Goal: Task Accomplishment & Management: Complete application form

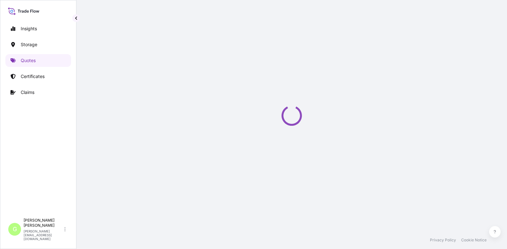
select select "Water"
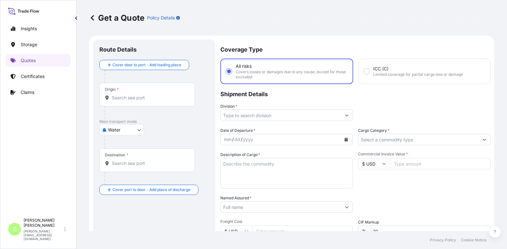
scroll to position [10, 0]
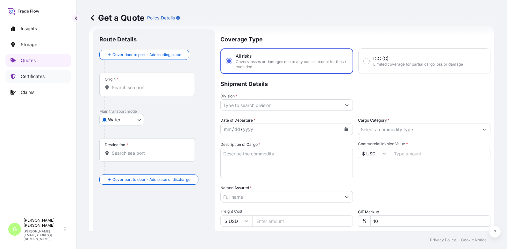
click at [42, 76] on p "Certificates" at bounding box center [33, 76] width 24 height 6
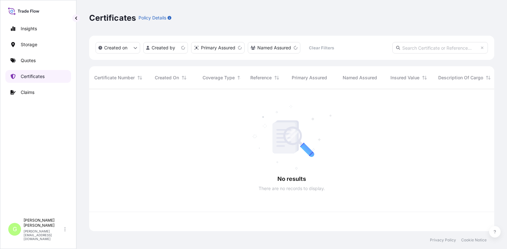
scroll to position [141, 400]
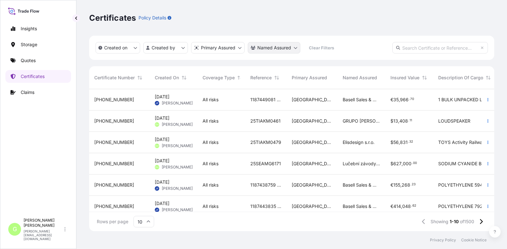
click at [283, 50] on html "Insights Storage Quotes Certificates Claims G [PERSON_NAME] [PERSON_NAME][EMAIL…" at bounding box center [253, 124] width 507 height 249
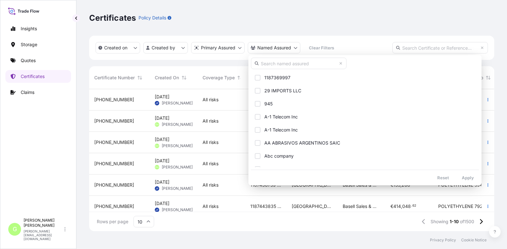
click at [268, 65] on input "text" at bounding box center [298, 63] width 95 height 11
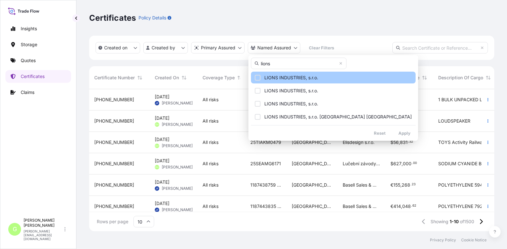
type input "lions"
click at [301, 78] on span "LIONS INDUSTRIES, s.r.o." at bounding box center [291, 77] width 54 height 6
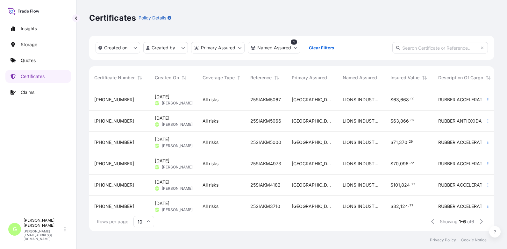
click at [101, 100] on span "[PHONE_NUMBER]" at bounding box center [114, 99] width 40 height 6
click at [268, 46] on html "Insights Storage Quotes Certificates Claims G [PERSON_NAME] [PERSON_NAME][EMAIL…" at bounding box center [253, 124] width 507 height 249
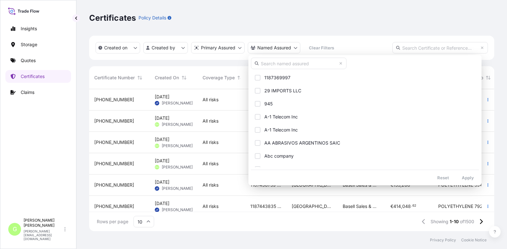
click at [269, 64] on input "text" at bounding box center [298, 63] width 95 height 11
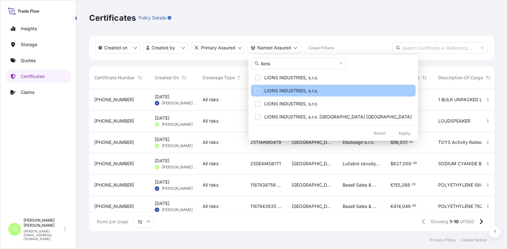
type input "lions"
click at [292, 78] on span "LIONS INDUSTRIES, s.r.o." at bounding box center [291, 77] width 54 height 6
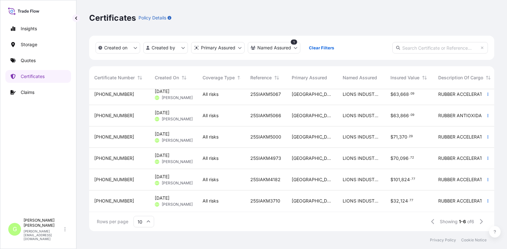
scroll to position [10, 0]
click at [141, 225] on input "10" at bounding box center [143, 221] width 21 height 11
drag, startPoint x: 141, startPoint y: 225, endPoint x: 140, endPoint y: 206, distance: 18.8
click at [140, 206] on div "50" at bounding box center [144, 204] width 16 height 12
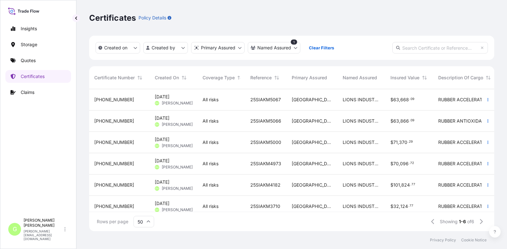
click at [110, 98] on span "[PHONE_NUMBER]" at bounding box center [114, 99] width 40 height 6
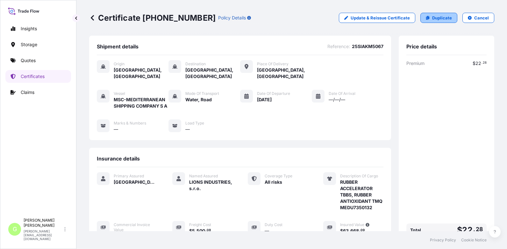
click at [432, 20] on p "Duplicate" at bounding box center [442, 18] width 20 height 6
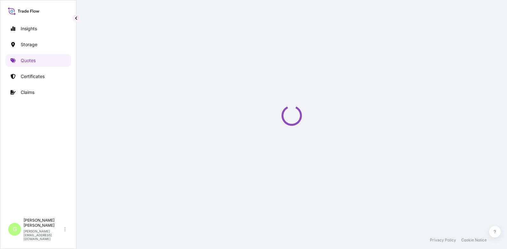
select select "Water"
select select "Road / [GEOGRAPHIC_DATA]"
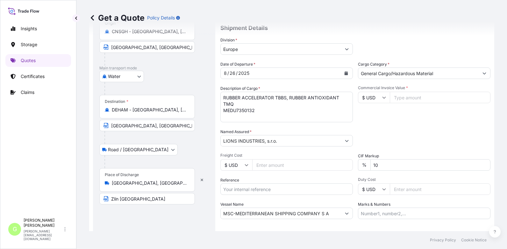
scroll to position [74, 0]
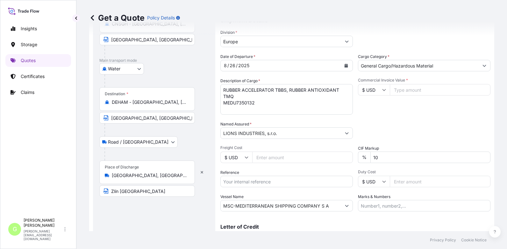
click at [237, 183] on input "Reference" at bounding box center [286, 181] width 132 height 11
paste input "25SIAKM5559"
type input "25SIAKM5559"
drag, startPoint x: 260, startPoint y: 105, endPoint x: 222, endPoint y: 87, distance: 41.6
click at [222, 87] on textarea "RUBBER ACCELERATOR TBBS, RUBBER ANTIOXIDANT TMQ MEDU7350132" at bounding box center [286, 99] width 132 height 31
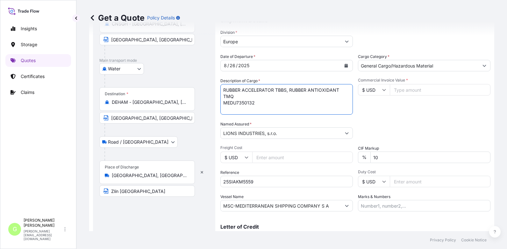
paste textarea "PVI, RUBBER ANTIOXIDANT 6PPD, RUBBER ANTIOXIDANT TMQ"
type textarea "RUBBER ACCELERATOR PVI, RUBBER ANTIOXIDANT 6PPD, RUBBER ANTIOXIDANT TMQ"
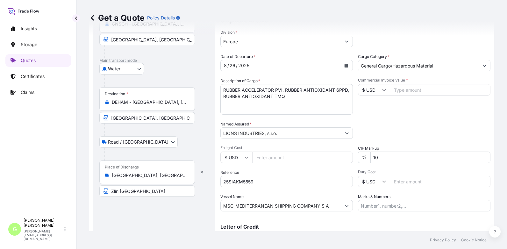
click at [420, 89] on input "Commercial Invoice Value *" at bounding box center [439, 89] width 101 height 11
paste input "50844"
type input "50844"
click at [273, 158] on input "Freight Cost" at bounding box center [302, 156] width 101 height 11
paste input "5147.2"
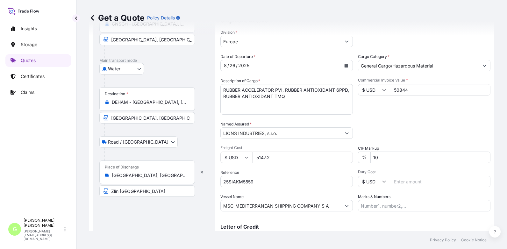
type input "5147.2"
drag, startPoint x: 53, startPoint y: 127, endPoint x: 99, endPoint y: 121, distance: 46.8
click at [52, 127] on div "Insights Storage Quotes Certificates Claims" at bounding box center [38, 116] width 66 height 198
click at [302, 96] on textarea "RUBBER ACCELERATOR TBBS, RUBBER ANTIOXIDANT TMQ MEDU7350132" at bounding box center [286, 99] width 132 height 31
click at [227, 106] on textarea "RUBBER ACCELERATOR TBBS, RUBBER ANTIOXIDANT TMQ MEDU7350132" at bounding box center [286, 99] width 132 height 31
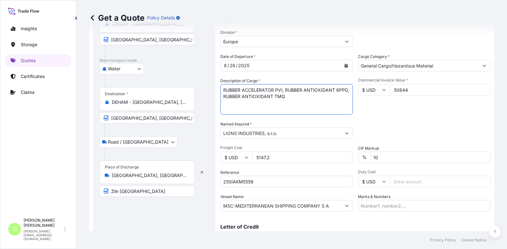
paste textarea "TRHU6906666"
type textarea "RUBBER ACCELERATOR PVI, RUBBER ANTIOXIDANT 6PPD, RUBBER ANTIOXIDANT TMQ TRHU690…"
click at [53, 158] on div "Insights Storage Quotes Certificates Claims" at bounding box center [38, 116] width 66 height 198
click at [344, 66] on icon "Calendar" at bounding box center [345, 66] width 3 height 4
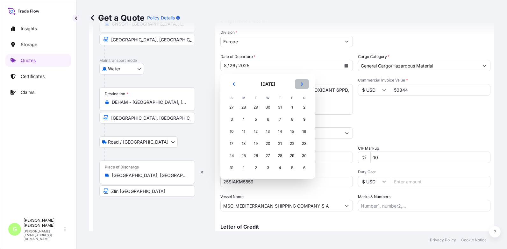
click at [300, 81] on button "Next" at bounding box center [302, 84] width 14 height 10
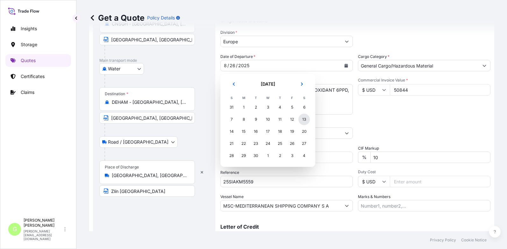
click at [304, 118] on div "13" at bounding box center [303, 119] width 11 height 11
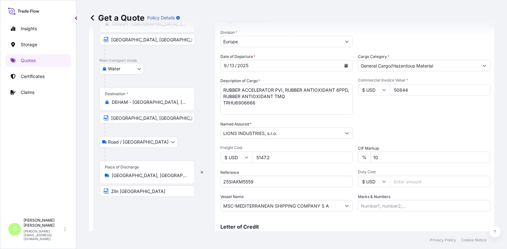
drag, startPoint x: 33, startPoint y: 177, endPoint x: 52, endPoint y: 175, distance: 19.2
click at [31, 177] on div "Insights Storage Quotes Certificates Claims" at bounding box center [38, 116] width 66 height 198
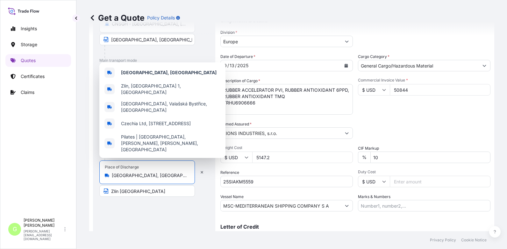
drag, startPoint x: 146, startPoint y: 177, endPoint x: 110, endPoint y: 174, distance: 36.4
click at [111, 177] on div "[GEOGRAPHIC_DATA], [GEOGRAPHIC_DATA]" at bounding box center [147, 175] width 85 height 6
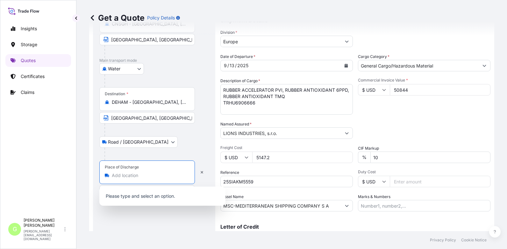
click at [120, 174] on input "Place of Discharge" at bounding box center [149, 175] width 75 height 6
paste input "[GEOGRAPHIC_DATA]"
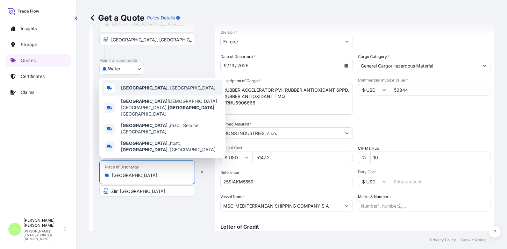
click at [167, 90] on b "[GEOGRAPHIC_DATA]" at bounding box center [144, 87] width 46 height 5
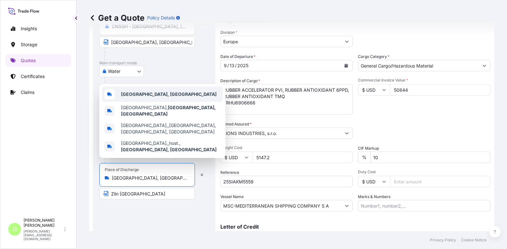
scroll to position [76, 0]
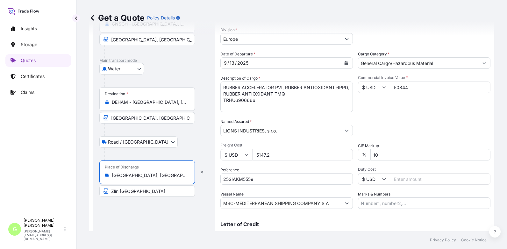
type input "[GEOGRAPHIC_DATA], [GEOGRAPHIC_DATA]"
drag, startPoint x: 188, startPoint y: 174, endPoint x: 112, endPoint y: 174, distance: 76.4
click at [112, 174] on div "[GEOGRAPHIC_DATA], [GEOGRAPHIC_DATA]" at bounding box center [147, 175] width 85 height 6
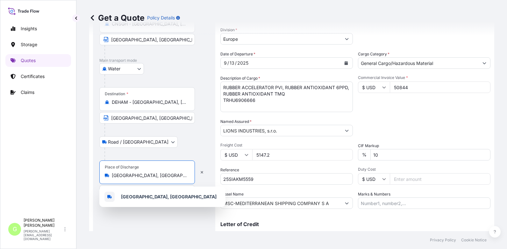
copy icon
click at [137, 195] on b "[GEOGRAPHIC_DATA], [GEOGRAPHIC_DATA]" at bounding box center [168, 196] width 95 height 5
click at [149, 223] on div "Route Details Reset Route Details Cover door to port - Add loading place Place …" at bounding box center [153, 109] width 109 height 280
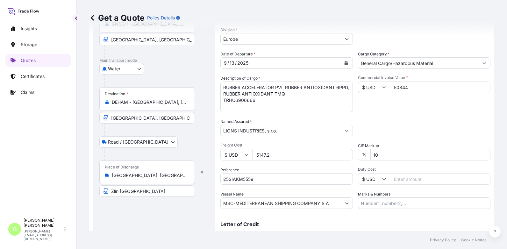
click at [85, 158] on div "Get a Quote Policy Details Route Details Reset Route Details Cover door to port…" at bounding box center [291, 115] width 430 height 231
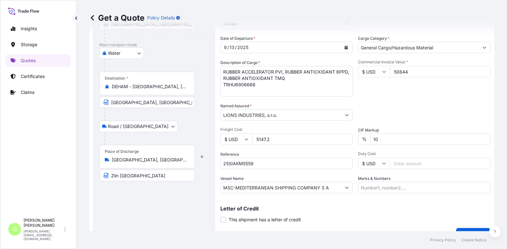
scroll to position [105, 0]
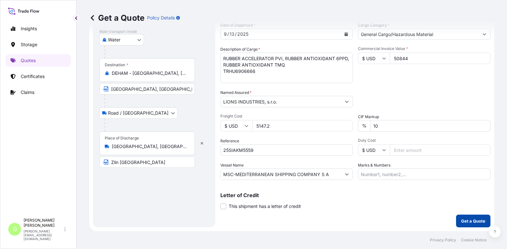
click at [462, 219] on p "Get a Quote" at bounding box center [473, 221] width 24 height 6
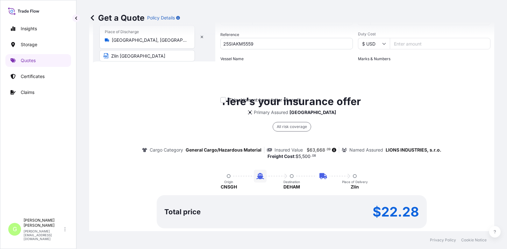
scroll to position [241, 0]
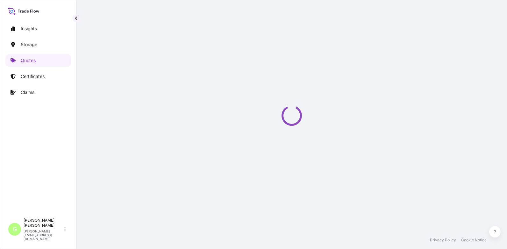
select select "Water"
select select "Road / [GEOGRAPHIC_DATA]"
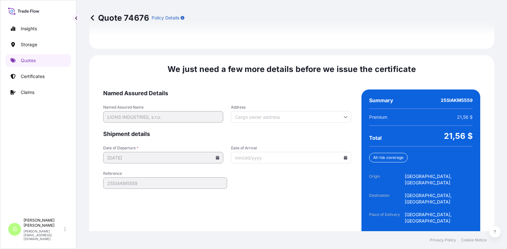
scroll to position [986, 0]
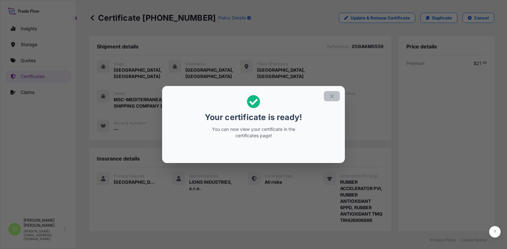
click at [328, 96] on button "button" at bounding box center [332, 96] width 16 height 10
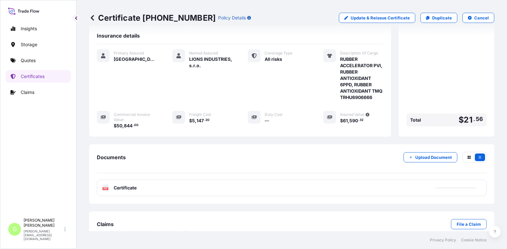
scroll to position [127, 0]
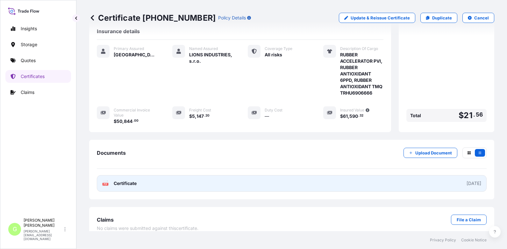
click at [121, 186] on span "Certificate" at bounding box center [125, 183] width 23 height 6
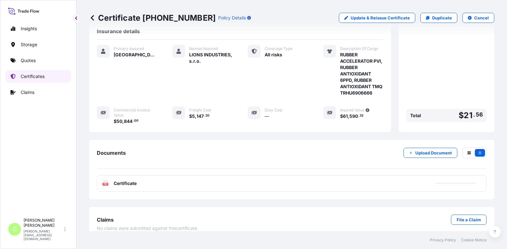
click at [23, 76] on p "Certificates" at bounding box center [33, 76] width 24 height 6
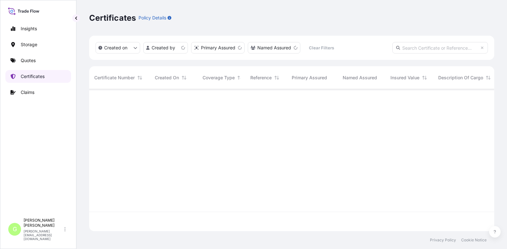
scroll to position [141, 400]
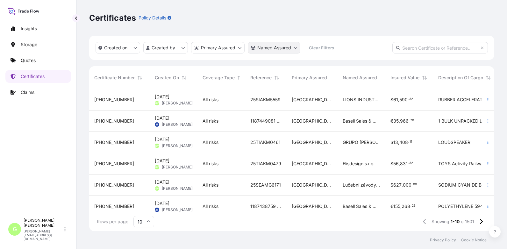
click at [273, 49] on html "Insights Storage Quotes Certificates Claims G [PERSON_NAME] [PERSON_NAME][EMAIL…" at bounding box center [253, 124] width 507 height 249
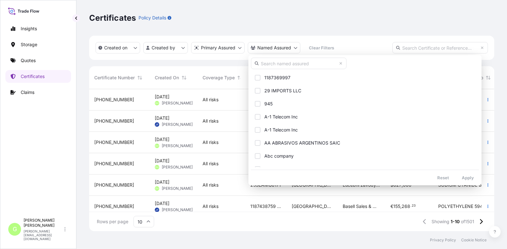
click at [266, 65] on input "text" at bounding box center [298, 63] width 95 height 11
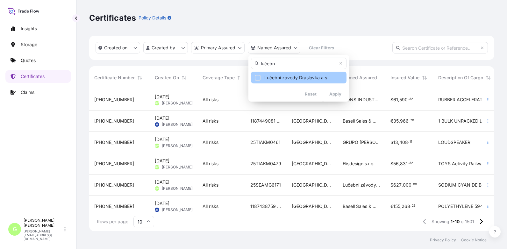
type input "lučebn"
click at [304, 77] on span "Lučební závody Draslovka a.s." at bounding box center [296, 77] width 64 height 6
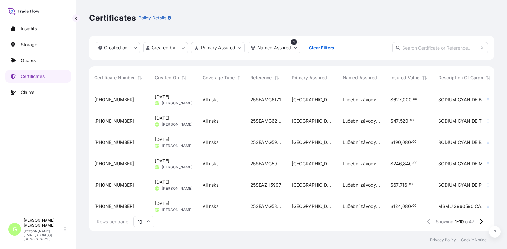
click at [110, 145] on span "[PHONE_NUMBER]" at bounding box center [114, 142] width 40 height 6
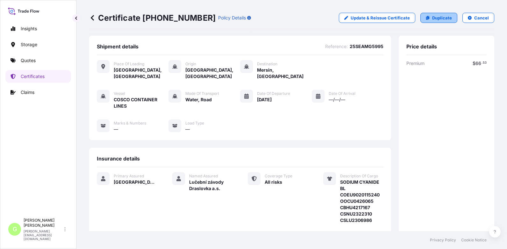
click at [440, 17] on p "Duplicate" at bounding box center [442, 18] width 20 height 6
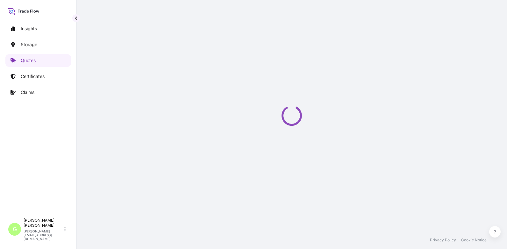
select select "Road / [GEOGRAPHIC_DATA]"
select select "Water"
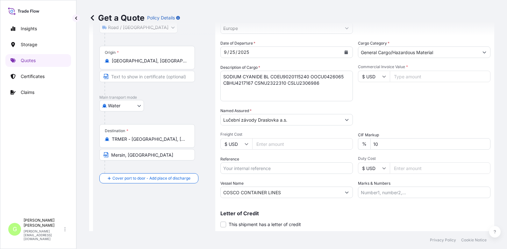
scroll to position [105, 0]
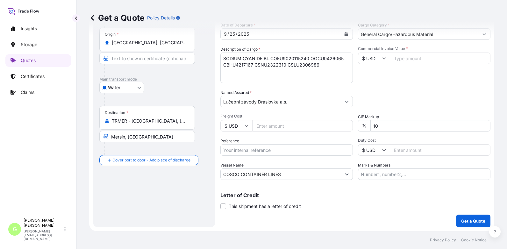
click at [236, 150] on input "Reference" at bounding box center [286, 149] width 132 height 11
paste input "25SEAMG6013"
type input "25SEAMG6013"
click at [401, 57] on input "Commercial Invoice Value *" at bounding box center [439, 57] width 101 height 11
paste input "224400.0000"
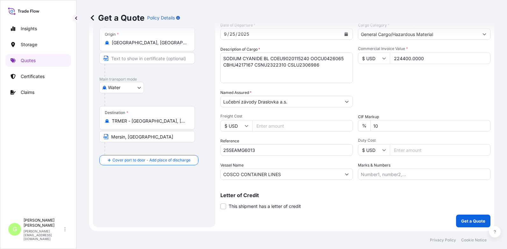
type input "224400.0000"
drag, startPoint x: 294, startPoint y: 173, endPoint x: 218, endPoint y: 173, distance: 75.4
click at [218, 173] on form "Route Details Place of loading 3920 [GEOGRAPHIC_DATA], [GEOGRAPHIC_DATA] [GEOGR…" at bounding box center [291, 80] width 405 height 301
paste input "MSC-MEDITERRANEAN SHIPPING COMPANY S A"
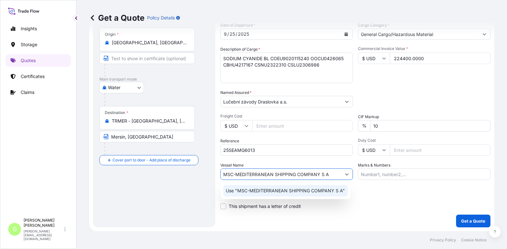
click at [303, 192] on p "Use "MSC-MEDITERRANEAN SHIPPING COMPANY S A"" at bounding box center [285, 190] width 119 height 6
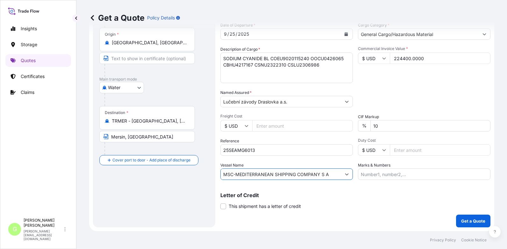
type input "MSC-MEDITERRANEAN SHIPPING COMPANY S A"
drag, startPoint x: 263, startPoint y: 59, endPoint x: 321, endPoint y: 68, distance: 59.1
click at [321, 68] on textarea "SODIUM CYANIDE BL COEU9020115240 OOCU0426065 CBHU4217167 CSNU2322310 CSLU2306986" at bounding box center [286, 67] width 132 height 31
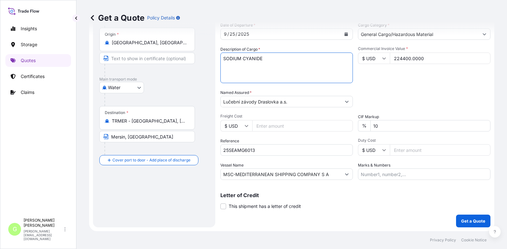
type textarea "SODIUM CYANIDE"
click at [57, 142] on div "Insights Storage Quotes Certificates Claims" at bounding box center [38, 116] width 66 height 198
click at [342, 35] on div "Get a Quote Policy Details" at bounding box center [291, 18] width 405 height 36
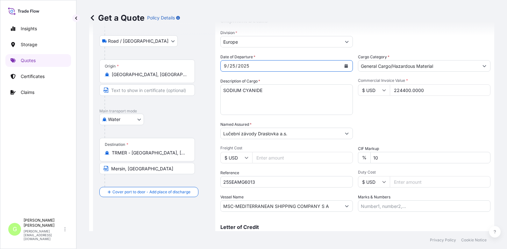
click at [344, 66] on icon "Calendar" at bounding box center [345, 66] width 3 height 4
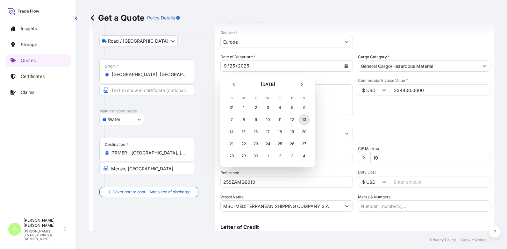
click at [305, 119] on div "13" at bounding box center [303, 119] width 11 height 11
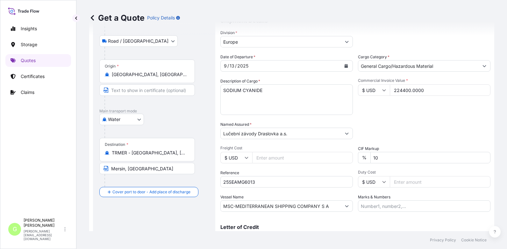
drag, startPoint x: 5, startPoint y: 157, endPoint x: 29, endPoint y: 147, distance: 26.1
click at [5, 157] on div "Insights Storage Quotes Certificates Claims G [PERSON_NAME] [PERSON_NAME][EMAIL…" at bounding box center [38, 124] width 76 height 249
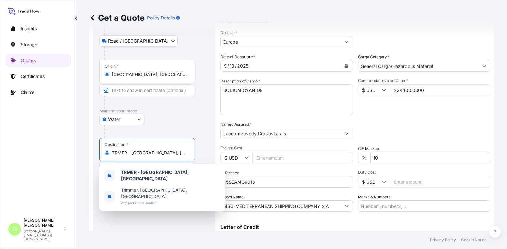
drag, startPoint x: 143, startPoint y: 153, endPoint x: 94, endPoint y: 153, distance: 48.7
click at [94, 153] on div "Route Details Place of loading [GEOGRAPHIC_DATA][PERSON_NAME][PERSON_NAME] / [G…" at bounding box center [154, 112] width 122 height 293
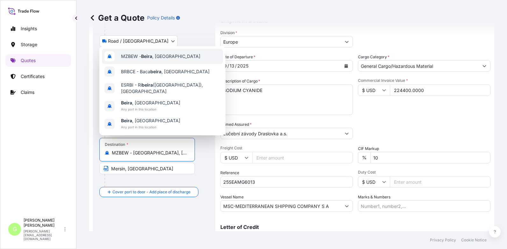
scroll to position [76, 0]
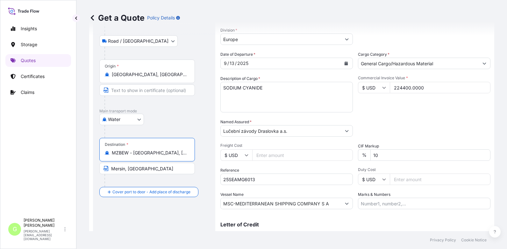
drag, startPoint x: 177, startPoint y: 153, endPoint x: 134, endPoint y: 152, distance: 43.3
click at [134, 152] on input "MZBEW - [GEOGRAPHIC_DATA], [GEOGRAPHIC_DATA]" at bounding box center [149, 153] width 75 height 6
type input "MZBEW - [GEOGRAPHIC_DATA], [GEOGRAPHIC_DATA]"
click at [150, 170] on input "Mersin, [GEOGRAPHIC_DATA]" at bounding box center [146, 168] width 95 height 11
drag, startPoint x: 150, startPoint y: 168, endPoint x: 109, endPoint y: 171, distance: 40.2
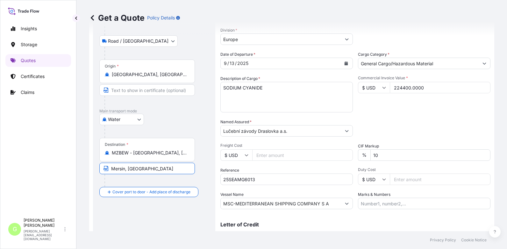
click at [109, 171] on input "Mersin, [GEOGRAPHIC_DATA]" at bounding box center [146, 168] width 95 height 11
paste input "Beira, [GEOGRAPHIC_DATA]"
type input "Beira, [GEOGRAPHIC_DATA]"
click at [136, 221] on div "Route Details Reset Route Details Place of loading [GEOGRAPHIC_DATA][PERSON_NAM…" at bounding box center [153, 110] width 109 height 280
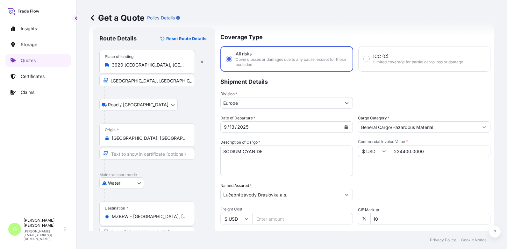
click at [278, 156] on textarea "SODIUM CYANIDE BL COEU9020115240 OOCU0426065 CBHU4217167 CSNU2322310 CSLU2306986" at bounding box center [286, 160] width 132 height 31
click at [465, 89] on p "Shipment Details" at bounding box center [355, 81] width 270 height 19
click at [234, 158] on textarea "SODIUM CYANIDE BL COEU9020115240 OOCU0426065 CBHU4217167 CSNU2322310 CSLU2306986" at bounding box center [286, 160] width 132 height 31
paste textarea "MEDUW6353546"
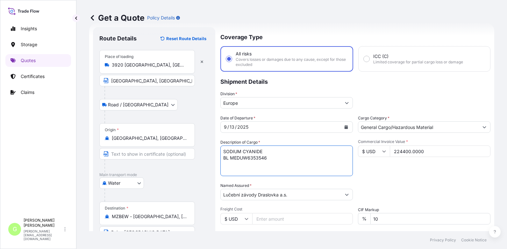
click at [229, 163] on textarea "SODIUM CYANIDE BL COEU9020115240 OOCU0426065 CBHU4217167 CSNU2322310 CSLU2306986" at bounding box center [286, 160] width 132 height 31
paste textarea "CAIU6921663 MSDU1480481 MSNU2571288 MEDU5589391 MSDU1535033 MSNU2102249"
type textarea "SODIUM CYANIDE BL MEDUW6353546 CAIU6921663 MSDU1480481 MSNU2571288 MEDU5589391 …"
click at [89, 148] on form "Route Details Reset Route Details Place of loading [GEOGRAPHIC_DATA][PERSON_NAM…" at bounding box center [291, 173] width 405 height 301
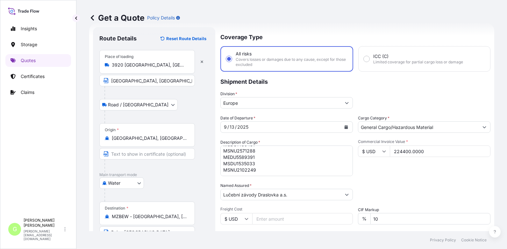
scroll to position [32, 0]
click at [60, 150] on div "Insights Storage Quotes Certificates Claims" at bounding box center [38, 116] width 66 height 198
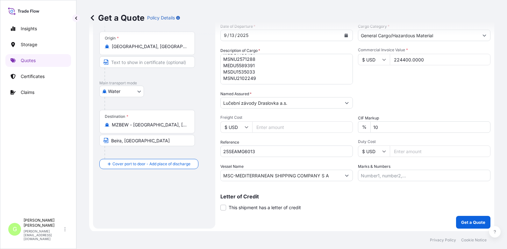
scroll to position [105, 0]
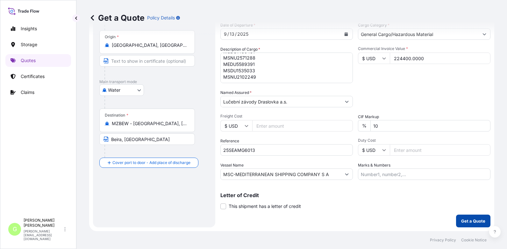
click at [463, 223] on p "Get a Quote" at bounding box center [473, 221] width 24 height 6
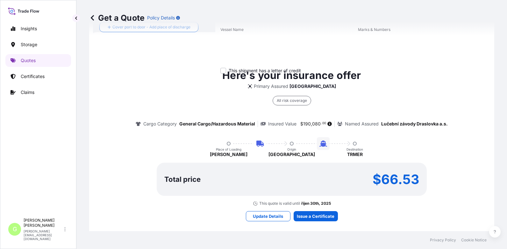
scroll to position [241, 0]
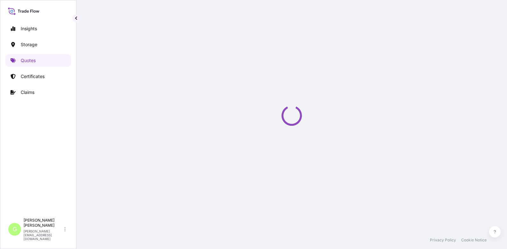
select select "Road / [GEOGRAPHIC_DATA]"
select select "Water"
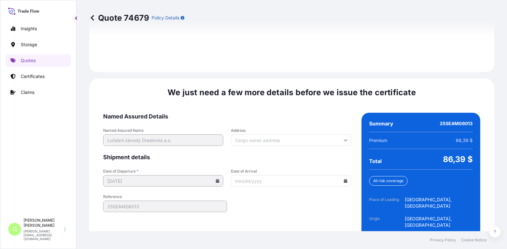
scroll to position [967, 0]
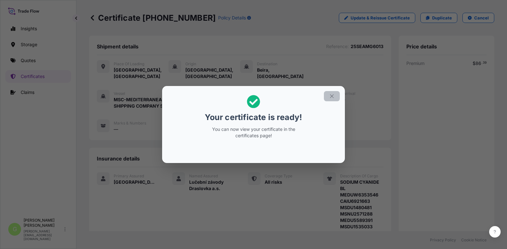
click at [332, 97] on icon "button" at bounding box center [332, 96] width 6 height 6
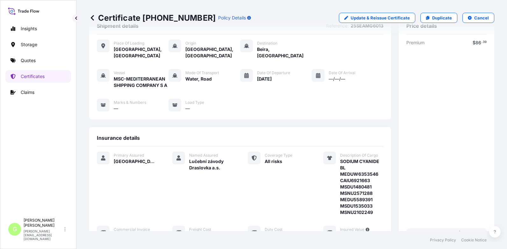
scroll to position [148, 0]
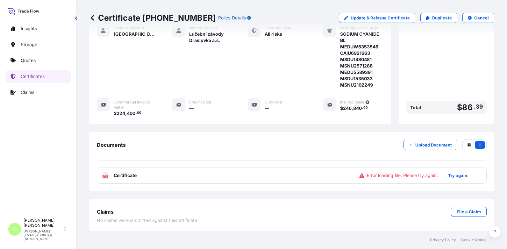
click at [121, 176] on span "Certificate" at bounding box center [125, 175] width 23 height 6
click at [452, 176] on p "Try again." at bounding box center [458, 175] width 20 height 6
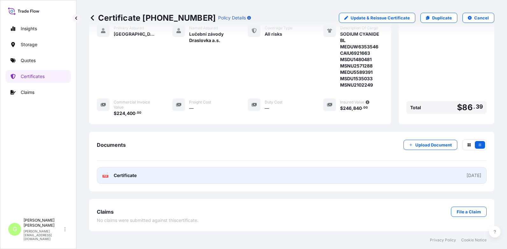
click at [124, 177] on span "Certificate" at bounding box center [125, 175] width 23 height 6
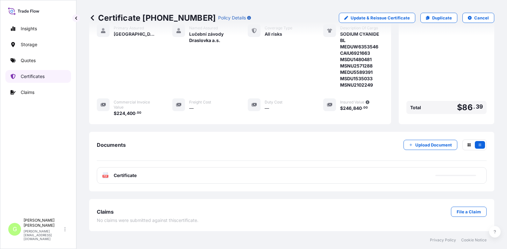
click at [26, 77] on p "Certificates" at bounding box center [33, 76] width 24 height 6
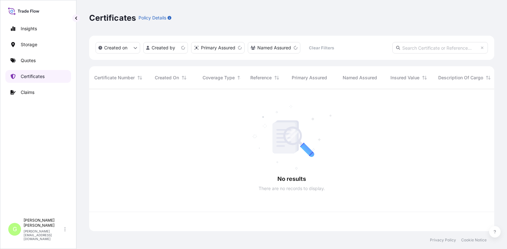
scroll to position [141, 400]
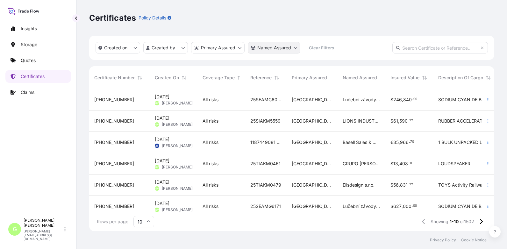
click at [278, 49] on html "Insights Storage Quotes Certificates Claims G [PERSON_NAME] [PERSON_NAME][EMAIL…" at bounding box center [253, 124] width 507 height 249
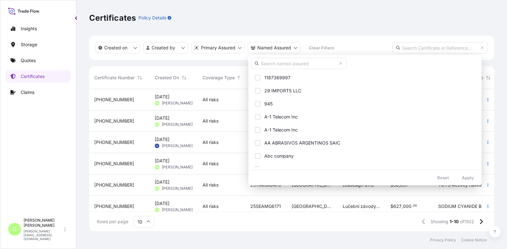
click at [266, 64] on input "text" at bounding box center [298, 63] width 95 height 11
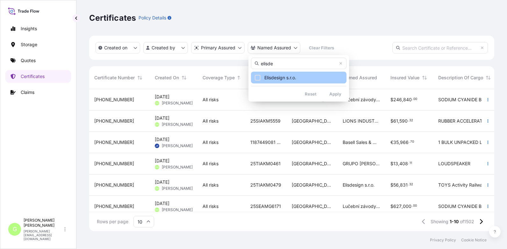
type input "elisde"
click at [278, 78] on span "Elisdesign s.r.o." at bounding box center [280, 77] width 32 height 6
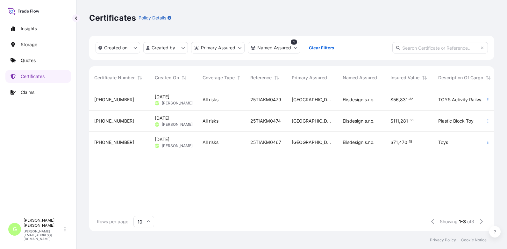
click at [100, 143] on span "[PHONE_NUMBER]" at bounding box center [114, 142] width 40 height 6
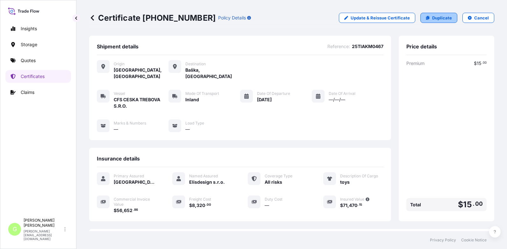
click at [426, 17] on link "Duplicate" at bounding box center [438, 18] width 37 height 10
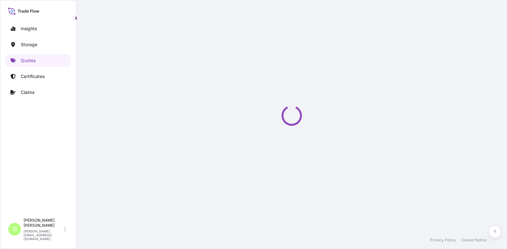
select select "Inland"
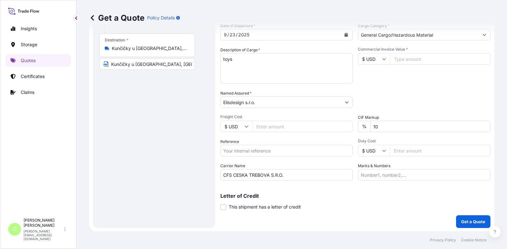
scroll to position [105, 0]
click at [241, 151] on input "Reference" at bounding box center [286, 149] width 132 height 11
paste input "25TIAKM0440"
type input "25TIAKM0440"
click at [406, 60] on input "Commercial Invoice Value *" at bounding box center [439, 57] width 101 height 11
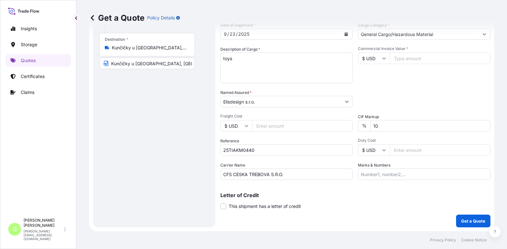
paste input "46859.0700"
type input "46859.0700"
click at [265, 123] on input "Freight Cost" at bounding box center [302, 125] width 101 height 11
paste input "8320"
type input "8320"
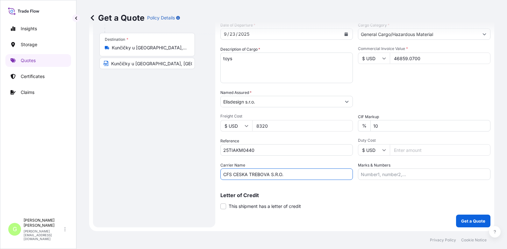
drag, startPoint x: 288, startPoint y: 173, endPoint x: 208, endPoint y: 173, distance: 79.9
click at [208, 173] on form "Route Details Place of loading Road / [GEOGRAPHIC_DATA] / Inland Origin * [GEOG…" at bounding box center [291, 80] width 405 height 301
type input "BOXLINE UCL"
click at [74, 121] on div "Insights Storage Quotes Certificates Claims G [PERSON_NAME] [PERSON_NAME][EMAIL…" at bounding box center [38, 124] width 76 height 249
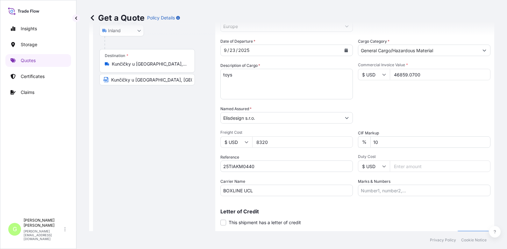
scroll to position [73, 0]
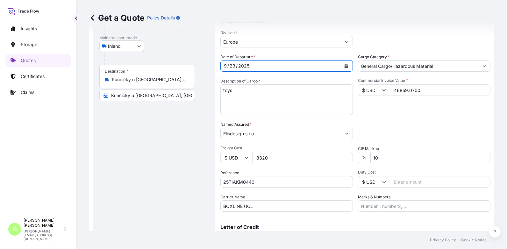
click at [345, 64] on icon "Calendar" at bounding box center [346, 66] width 4 height 4
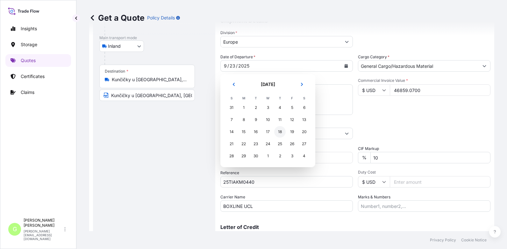
click at [281, 130] on div "18" at bounding box center [279, 131] width 11 height 11
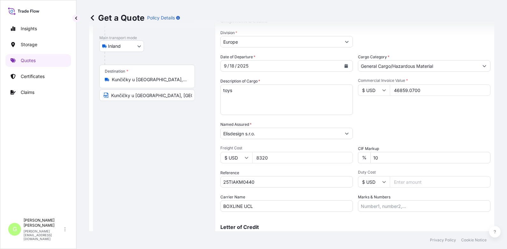
click at [39, 129] on div "Insights Storage Quotes Certificates Claims" at bounding box center [38, 116] width 66 height 198
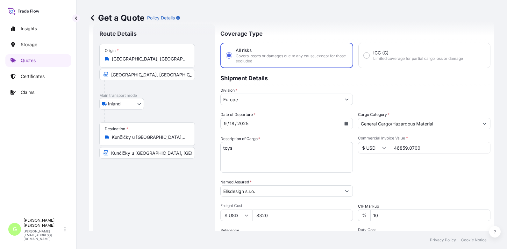
scroll to position [0, 0]
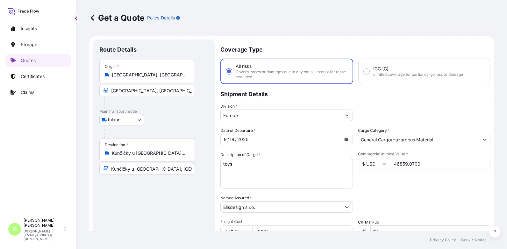
click at [135, 154] on input "Kunčičky u [GEOGRAPHIC_DATA], 739 01 [GEOGRAPHIC_DATA], [GEOGRAPHIC_DATA]" at bounding box center [149, 153] width 75 height 6
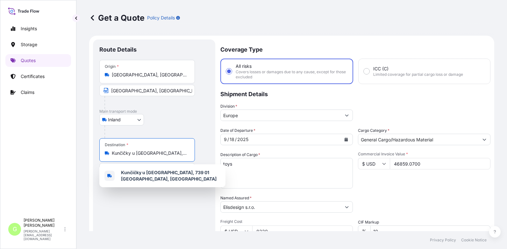
drag, startPoint x: 113, startPoint y: 154, endPoint x: 120, endPoint y: 155, distance: 7.0
click at [120, 155] on input "Kunčičky u [GEOGRAPHIC_DATA], 739 01 [GEOGRAPHIC_DATA], [GEOGRAPHIC_DATA]" at bounding box center [149, 153] width 75 height 6
click at [150, 207] on div "Route Details Place of loading Road / [GEOGRAPHIC_DATA] / Inland Origin * [GEOG…" at bounding box center [153, 186] width 109 height 280
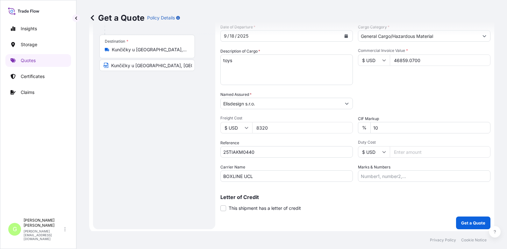
scroll to position [105, 0]
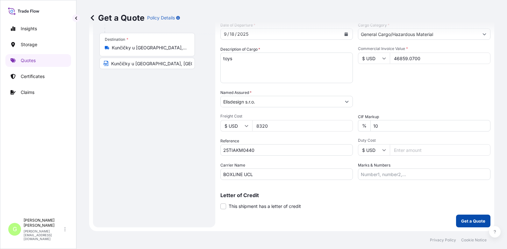
click at [471, 221] on p "Get a Quote" at bounding box center [473, 221] width 24 height 6
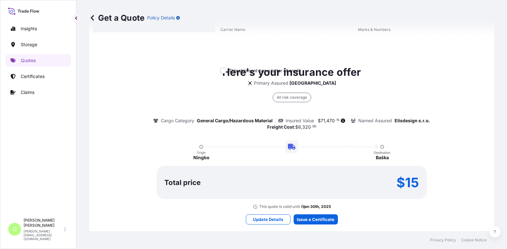
scroll to position [241, 0]
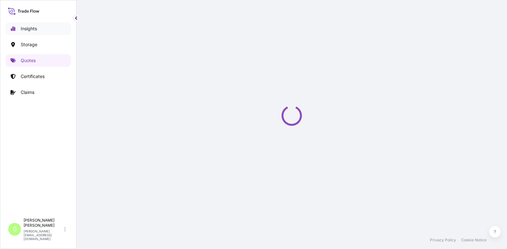
select select "Inland"
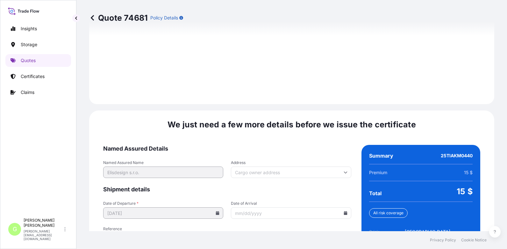
scroll to position [948, 0]
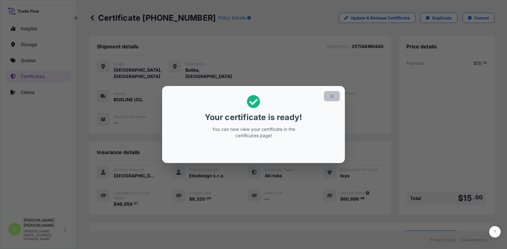
click at [334, 96] on button "button" at bounding box center [332, 96] width 16 height 10
